Goal: Transaction & Acquisition: Purchase product/service

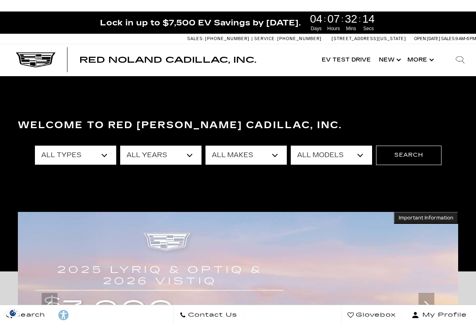
click at [107, 152] on select "All Types New Used Certified Used Demo" at bounding box center [75, 155] width 81 height 19
click at [109, 154] on select "All Types New Used Certified Used Demo" at bounding box center [75, 155] width 81 height 19
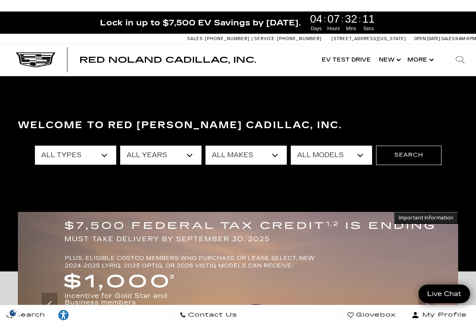
select select "New"
click at [138, 161] on select "All Years 2026 2025 2024 2023 2022 2021 2020 2019 2018 2015 2014 2011 2008" at bounding box center [160, 155] width 81 height 19
select select "2026"
click at [232, 146] on select "All Makes Cadillac" at bounding box center [245, 155] width 81 height 19
select select "Cadillac"
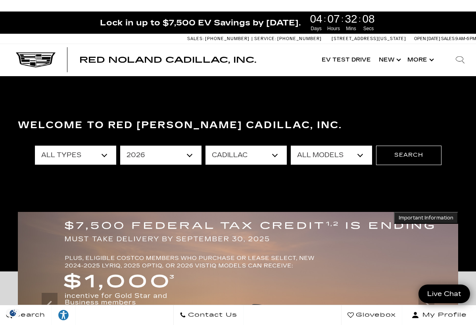
click at [349, 154] on select "All Models CT5-V Escalade Escalade ESV ESCALADE IQ ESCALADE IQL LYRIQ VISTIQ" at bounding box center [331, 155] width 81 height 19
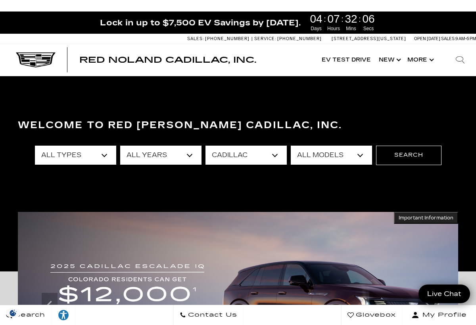
select select "VISTIQ"
click at [399, 158] on button "Search" at bounding box center [408, 155] width 65 height 19
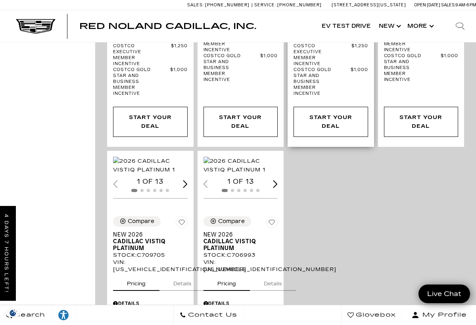
scroll to position [1258, 0]
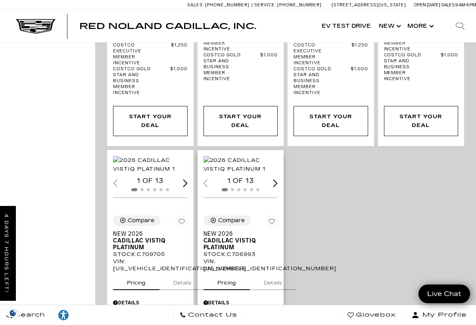
click at [223, 171] on img "1 / 2" at bounding box center [240, 164] width 75 height 17
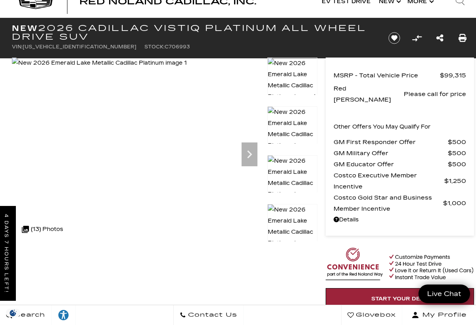
scroll to position [22, 0]
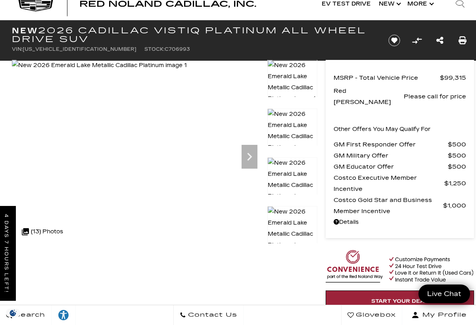
click at [293, 209] on img at bounding box center [292, 234] width 50 height 56
click at [293, 219] on img at bounding box center [292, 234] width 50 height 56
click at [300, 165] on img at bounding box center [292, 185] width 50 height 56
click at [294, 212] on img at bounding box center [292, 234] width 50 height 56
